Goal: Navigation & Orientation: Find specific page/section

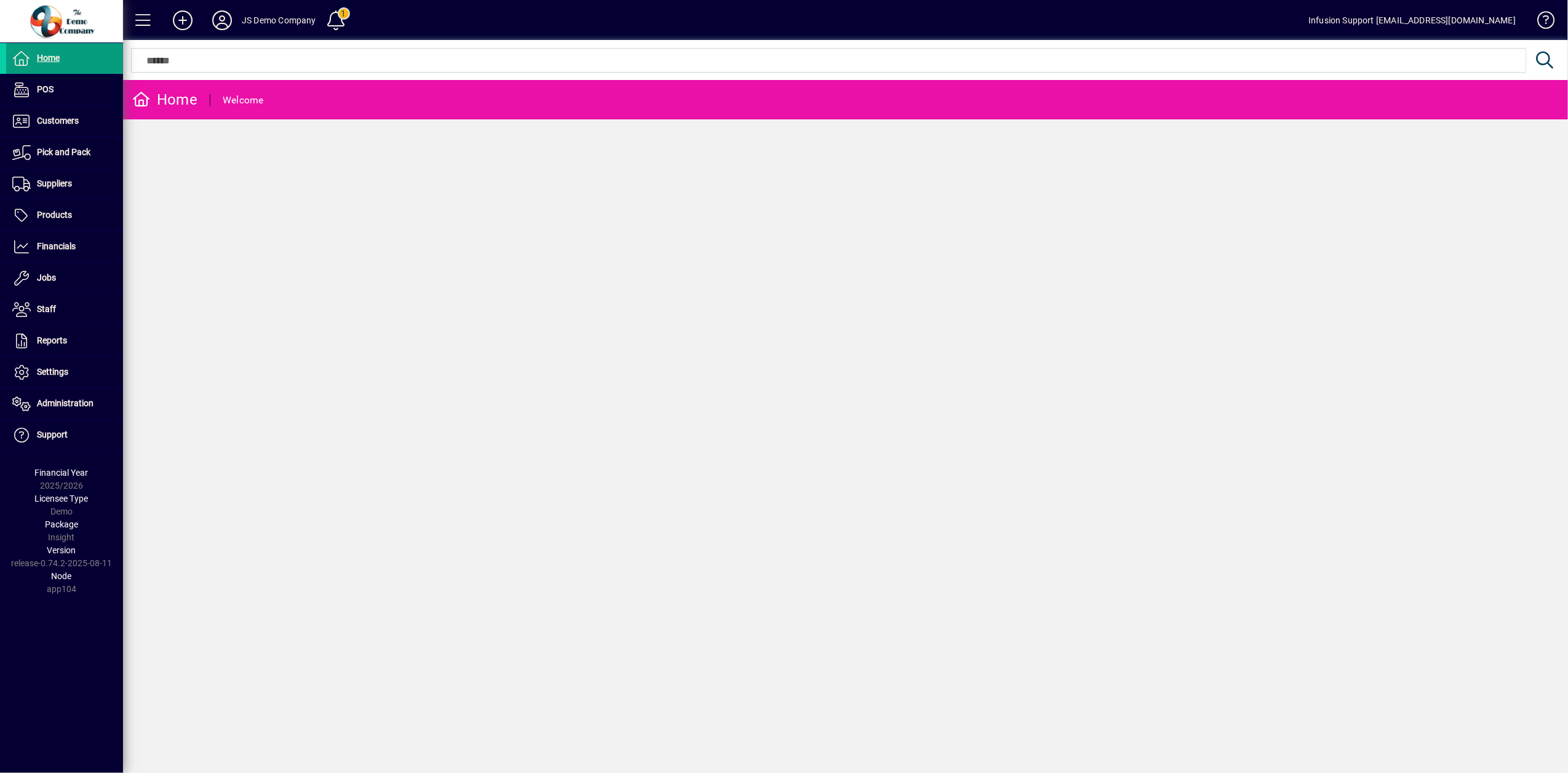
click at [389, 203] on div "Home Welcome" at bounding box center [845, 426] width 1445 height 693
click at [59, 126] on span "Customers" at bounding box center [58, 120] width 42 height 10
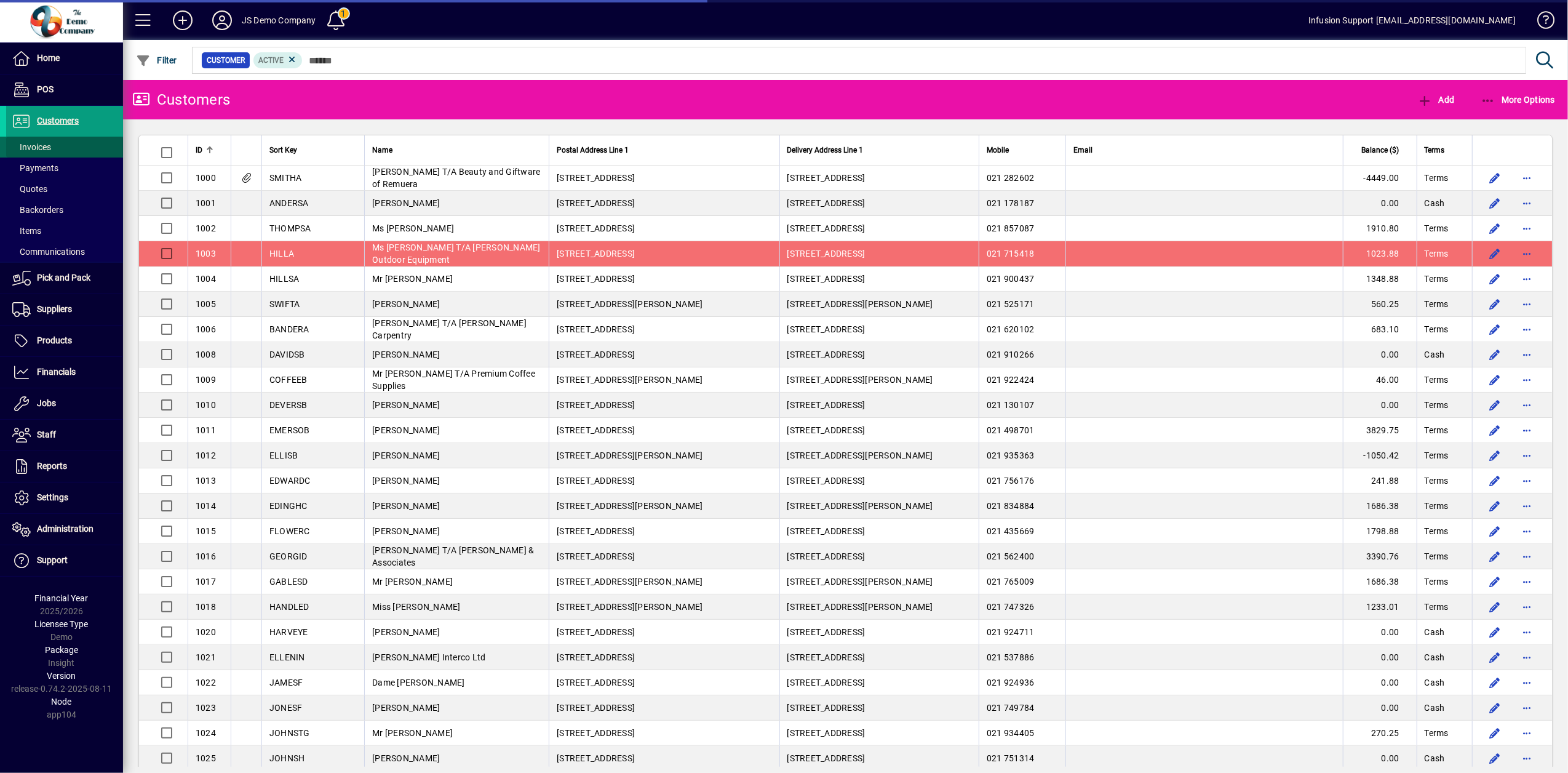
click at [33, 148] on span "Invoices" at bounding box center [32, 146] width 38 height 10
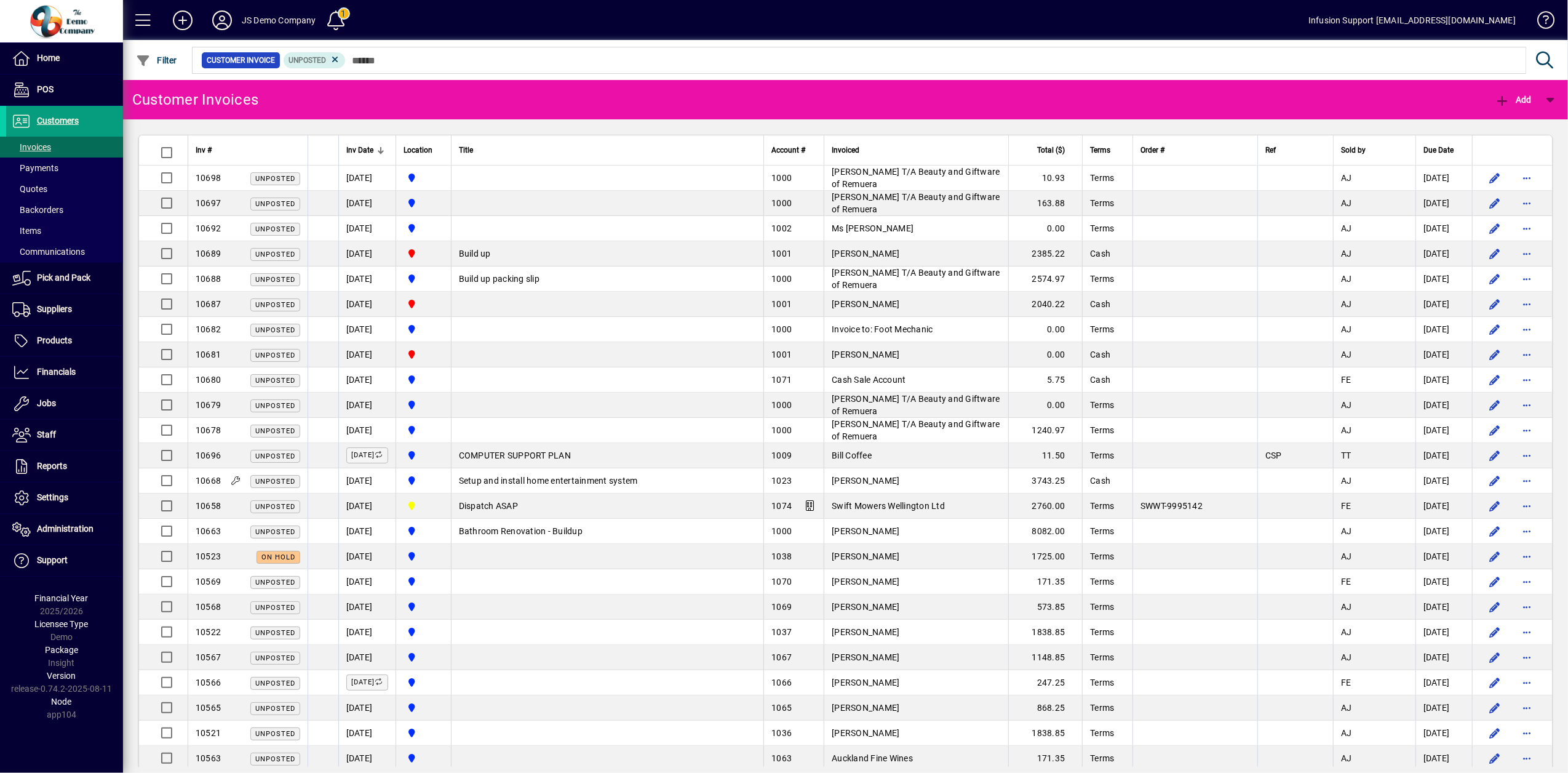
click at [382, 148] on div at bounding box center [381, 150] width 7 height 7
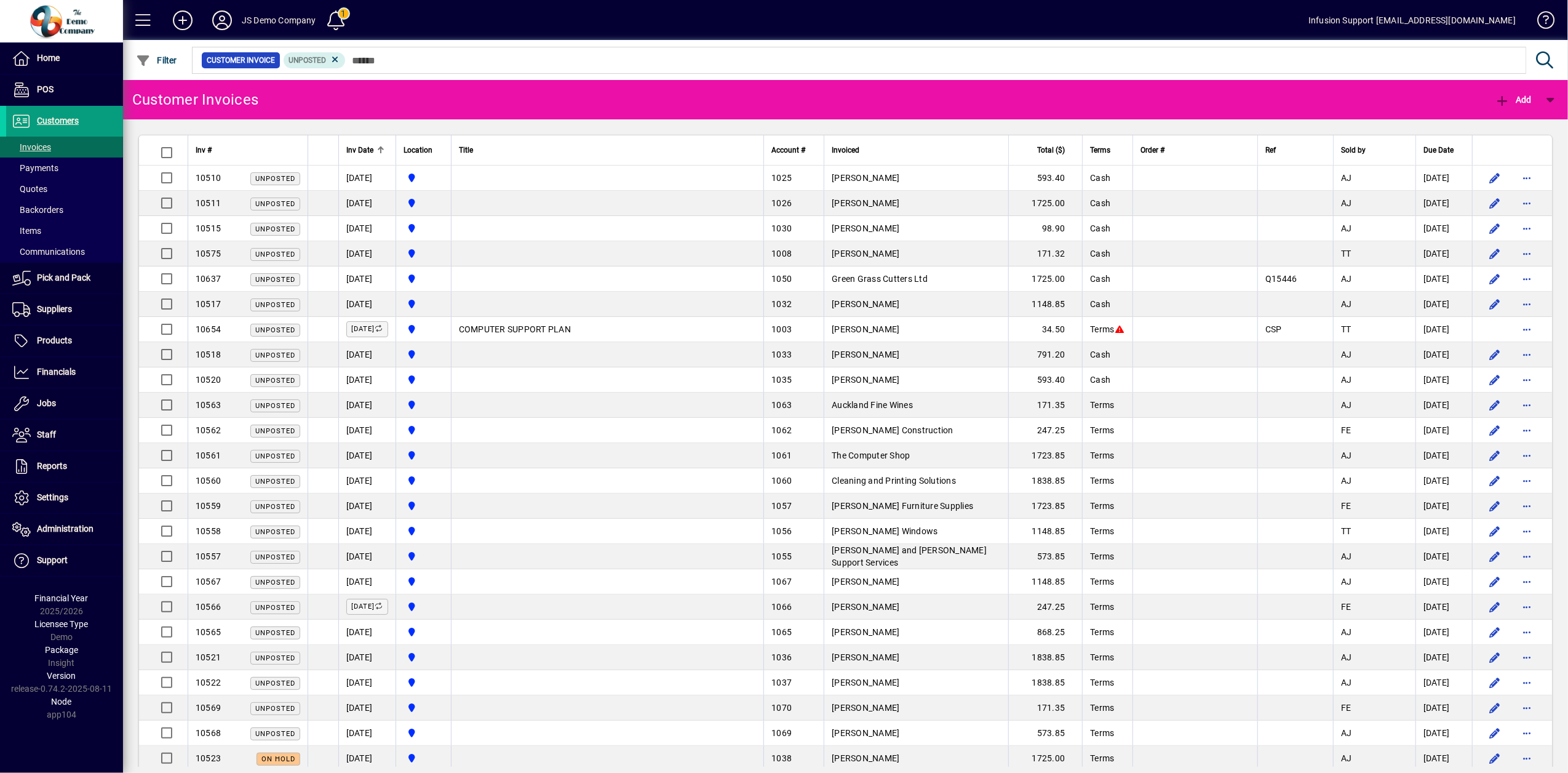
click at [382, 149] on div at bounding box center [381, 148] width 4 height 4
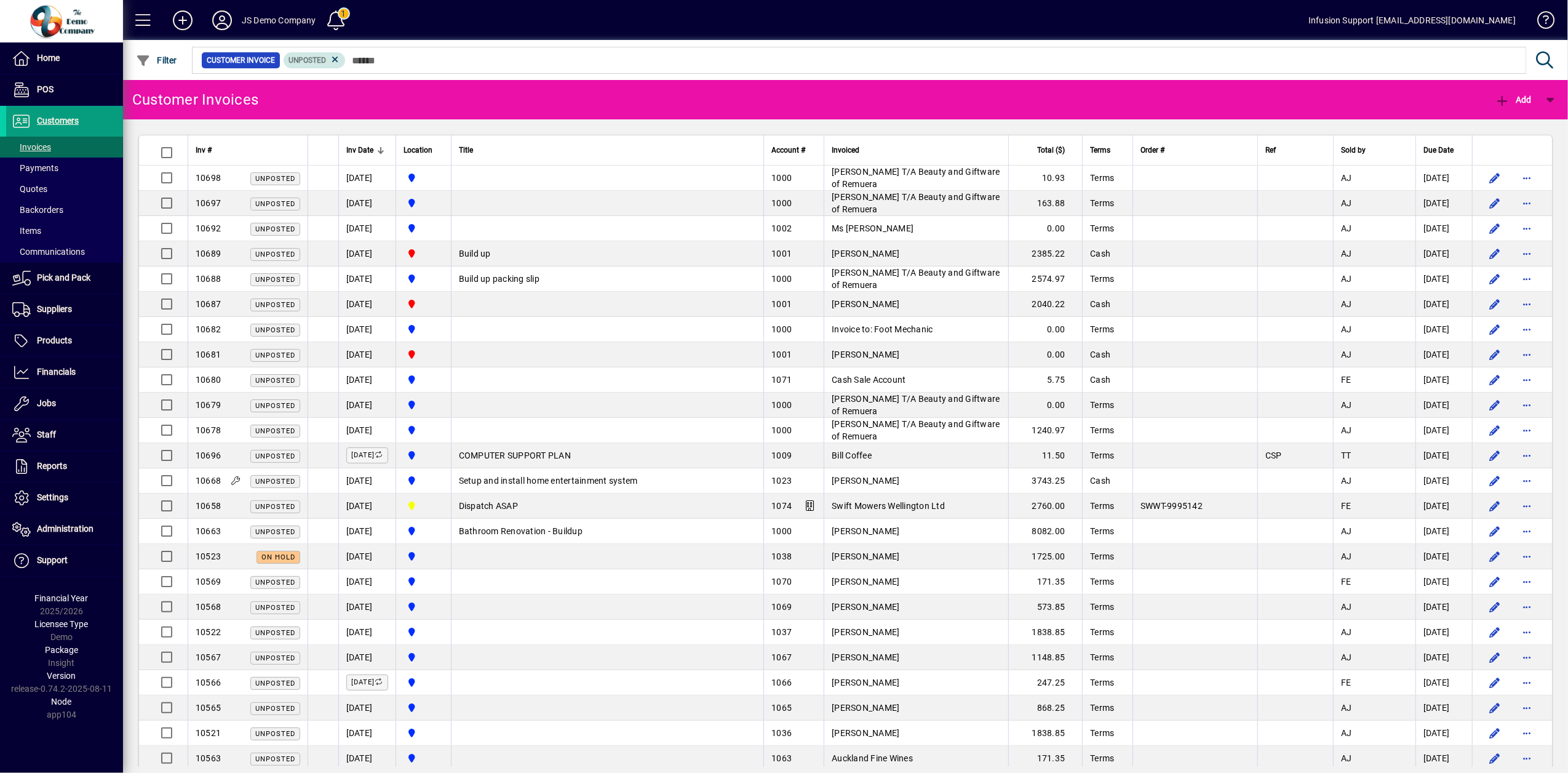
click at [340, 55] on mat-chip "Unposted" at bounding box center [315, 61] width 62 height 16
click at [339, 58] on mat-chip "Unposted" at bounding box center [315, 61] width 62 height 16
click at [335, 58] on icon at bounding box center [335, 59] width 11 height 11
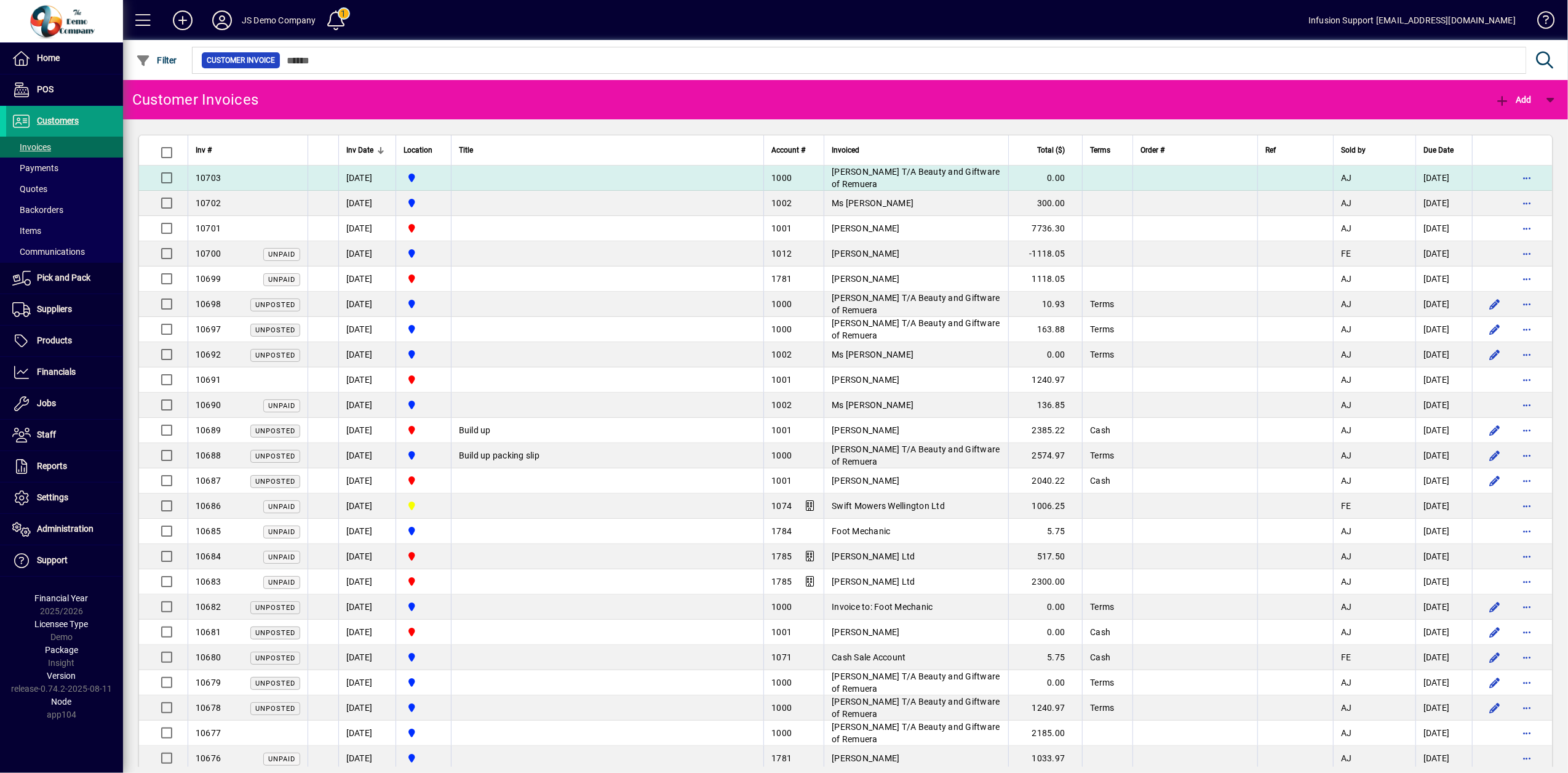
click at [938, 186] on td "[PERSON_NAME] T/A Beauty and Giftware of Remuera" at bounding box center [916, 178] width 185 height 25
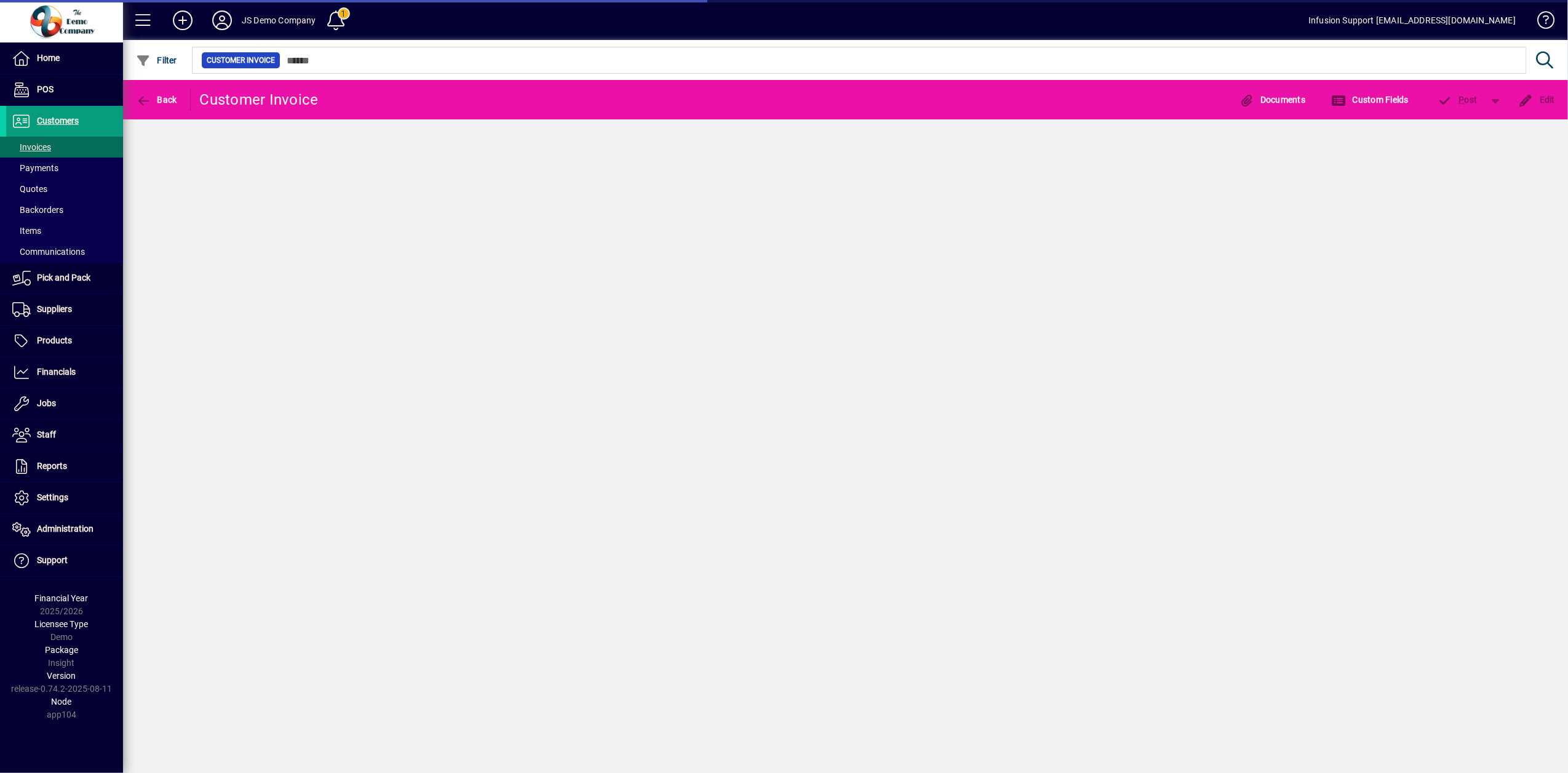
click at [938, 186] on div "Back Customer Invoice Documents Custom Fields P ost Edit" at bounding box center [845, 426] width 1445 height 693
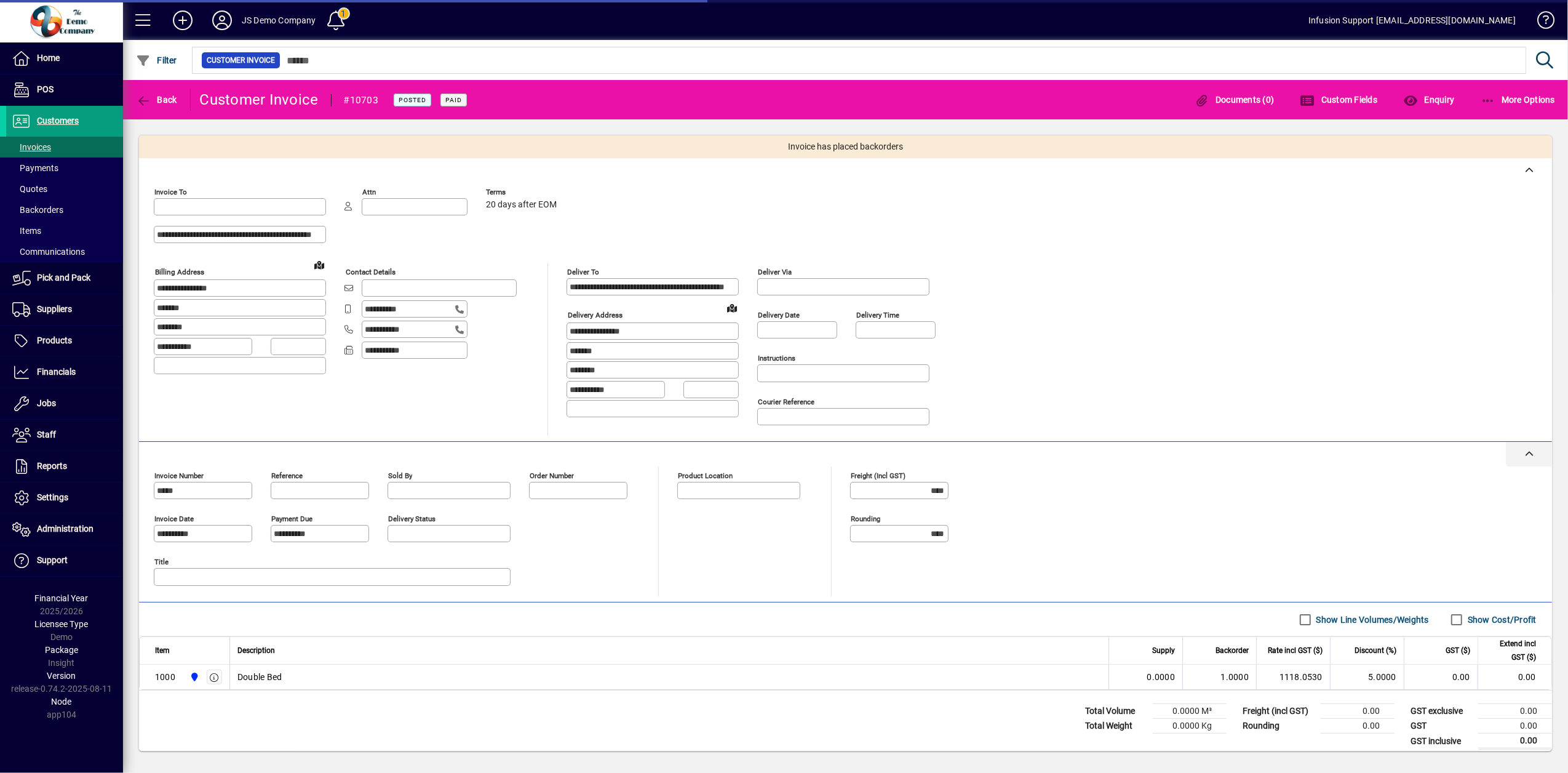
type input "**********"
type input "********"
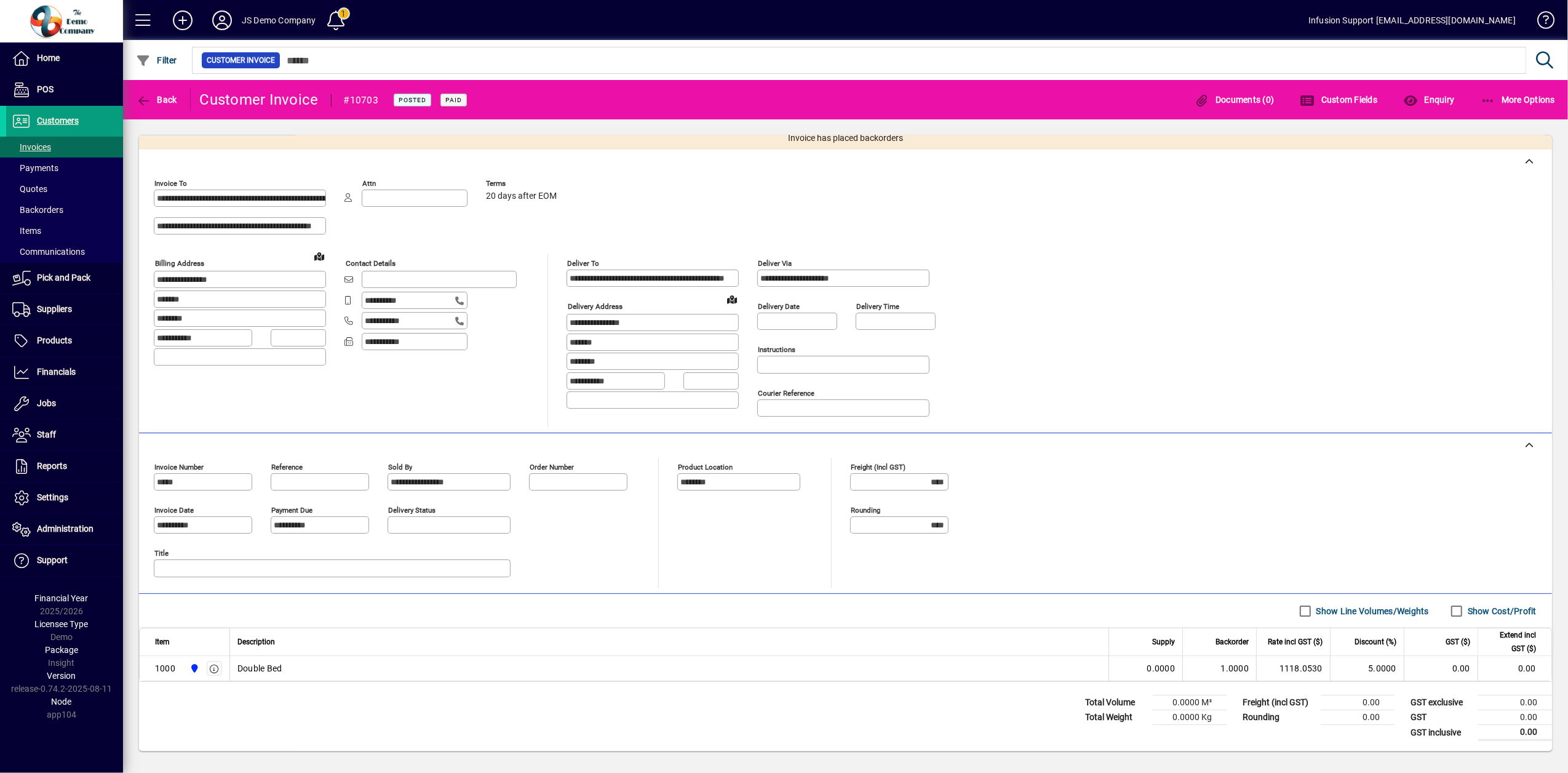
scroll to position [10, 0]
click at [69, 303] on span "Suppliers" at bounding box center [38, 310] width 66 height 15
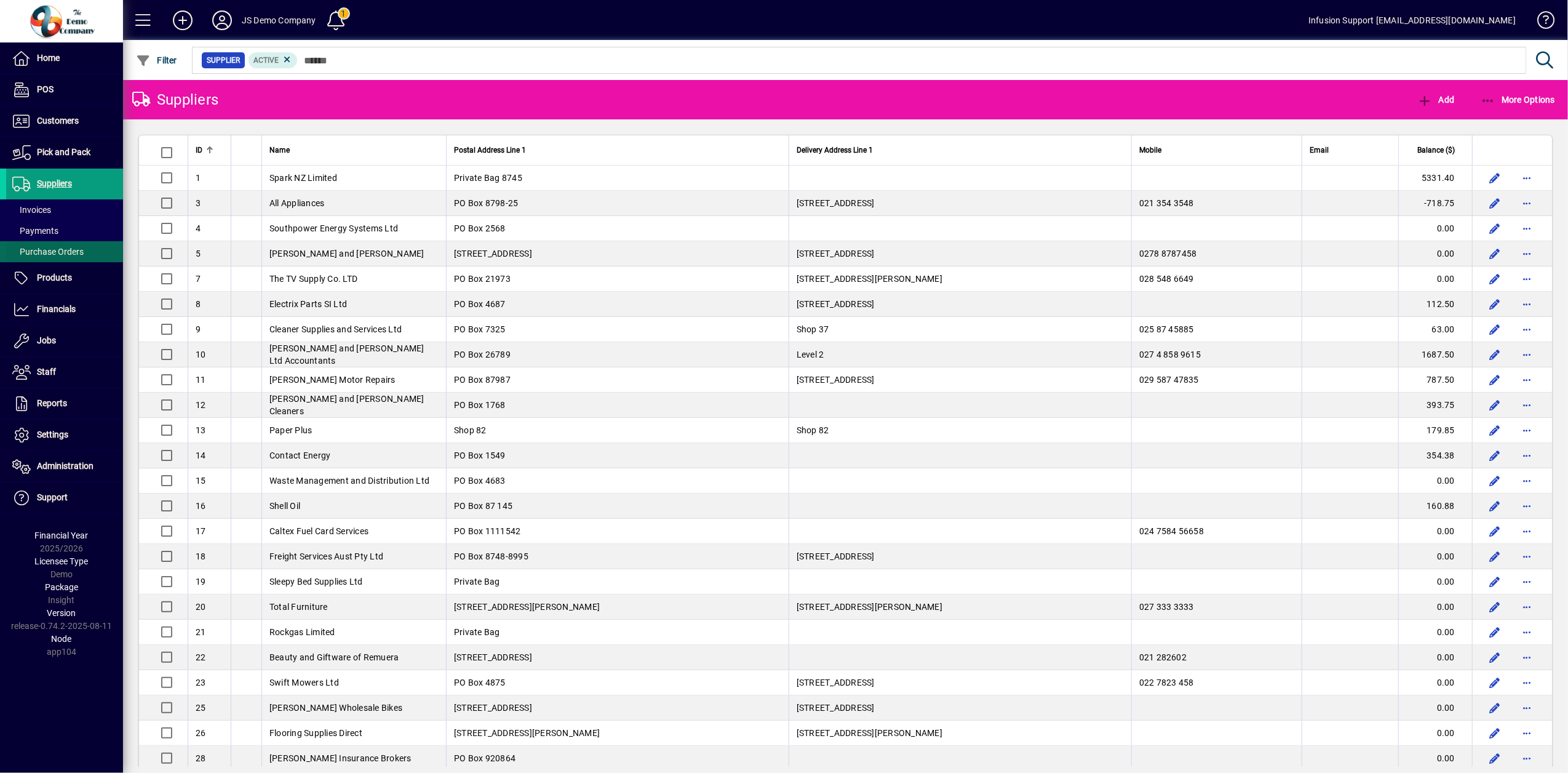
click at [50, 247] on span "Purchase Orders" at bounding box center [48, 252] width 72 height 10
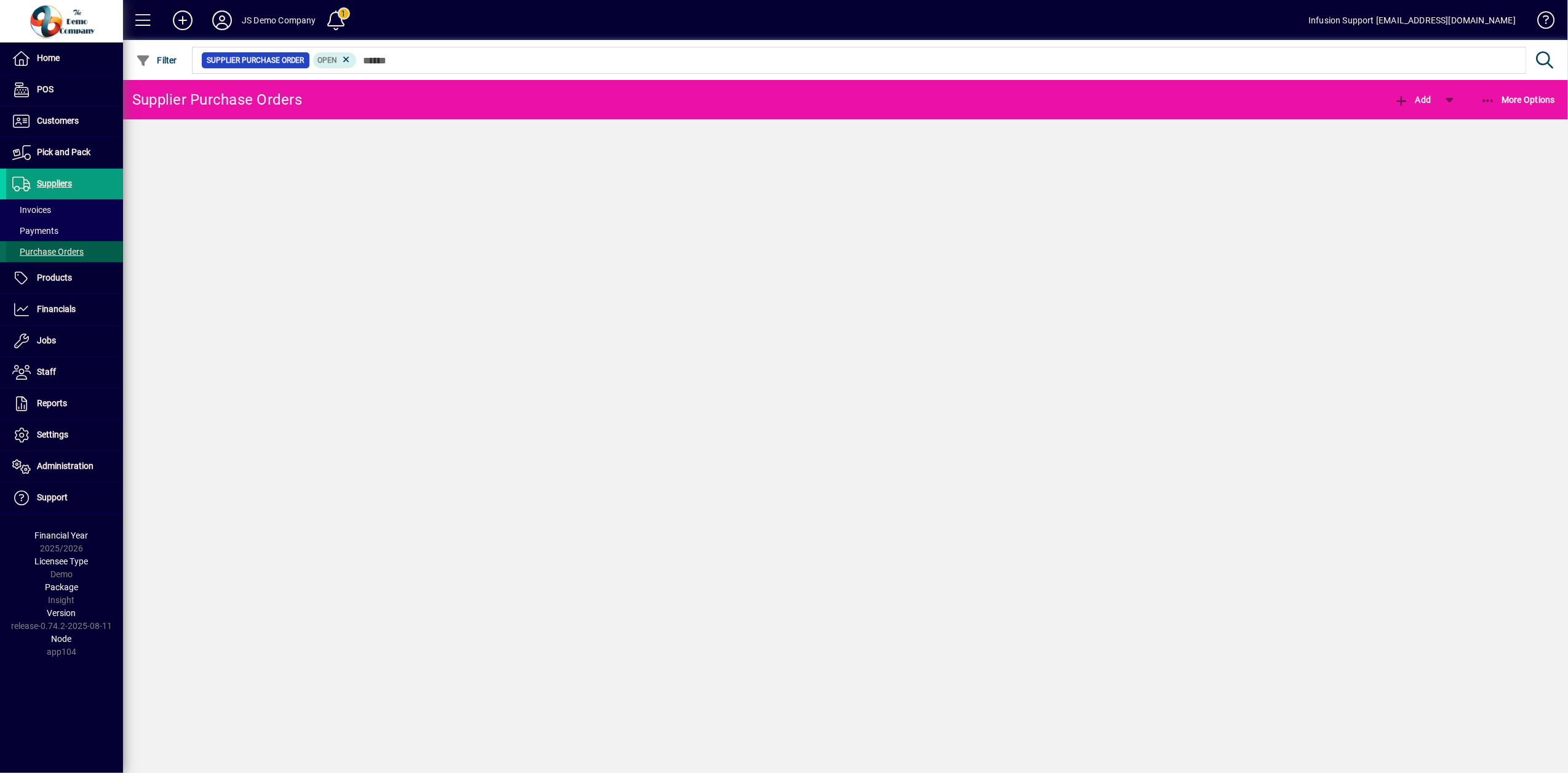
click at [50, 247] on span "Purchase Orders" at bounding box center [48, 252] width 72 height 10
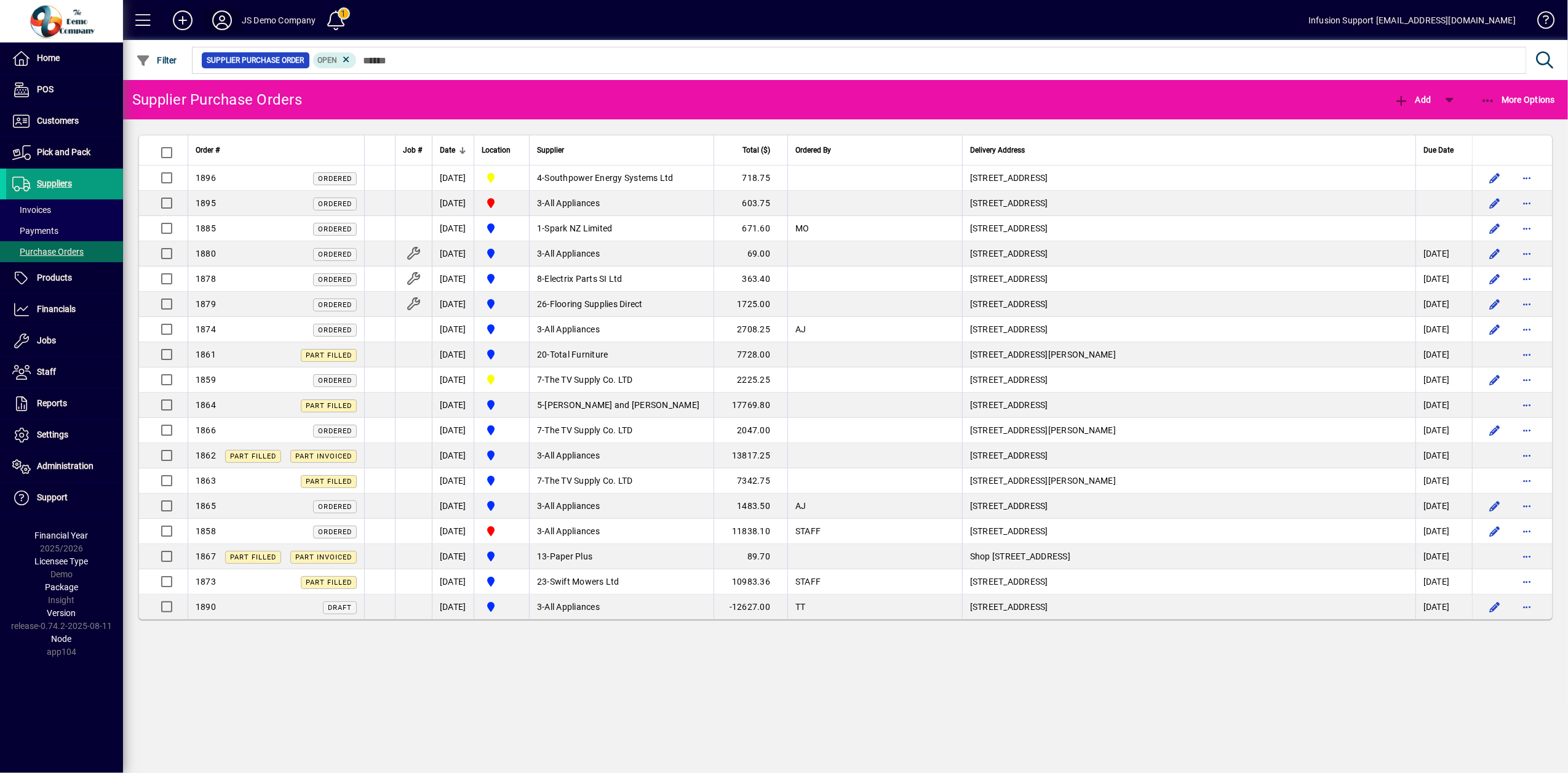
click at [225, 23] on icon at bounding box center [222, 20] width 24 height 20
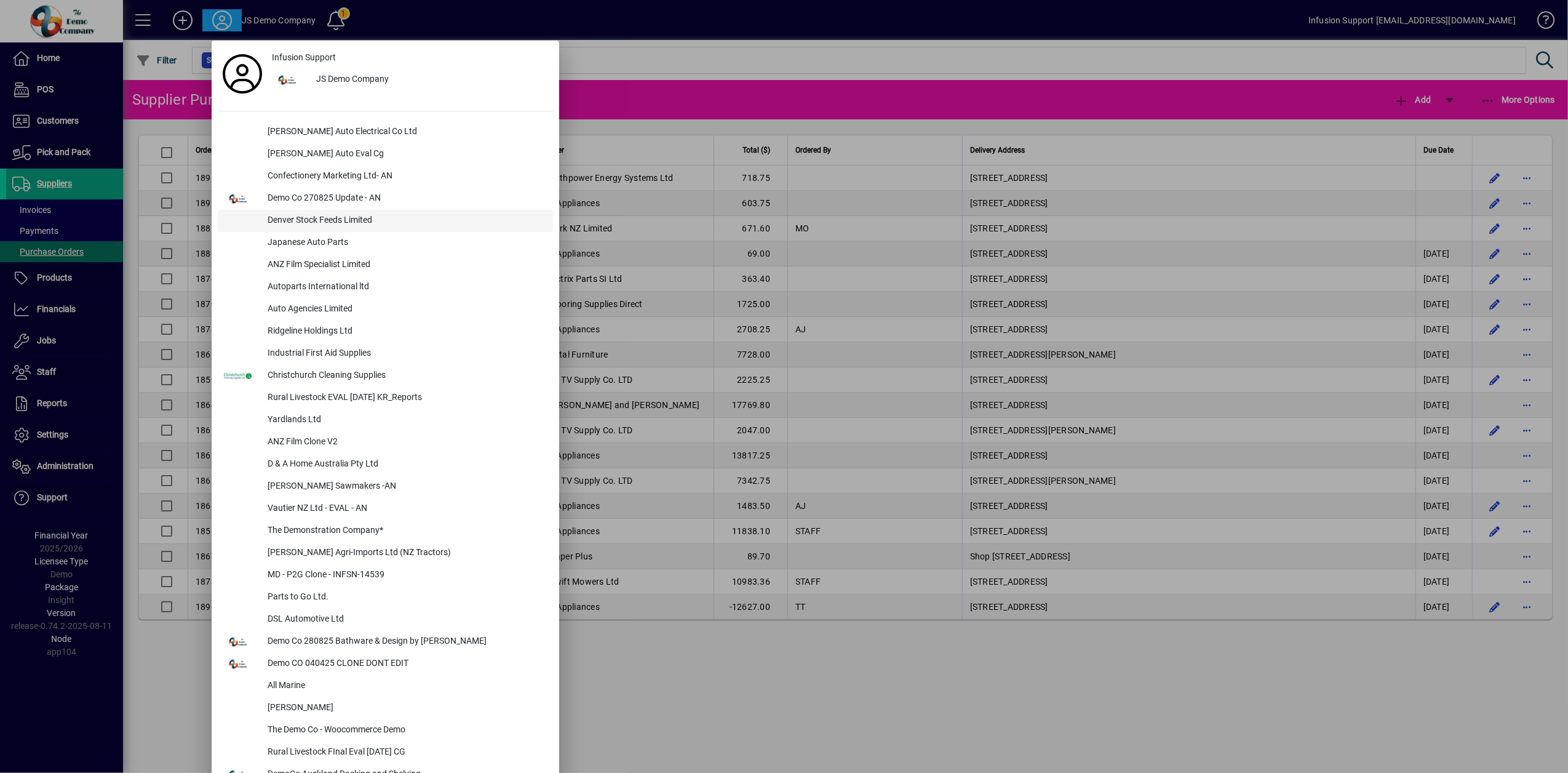
click at [287, 218] on div "Denver Stock Feeds Limited" at bounding box center [405, 221] width 295 height 22
